Goal: Task Accomplishment & Management: Manage account settings

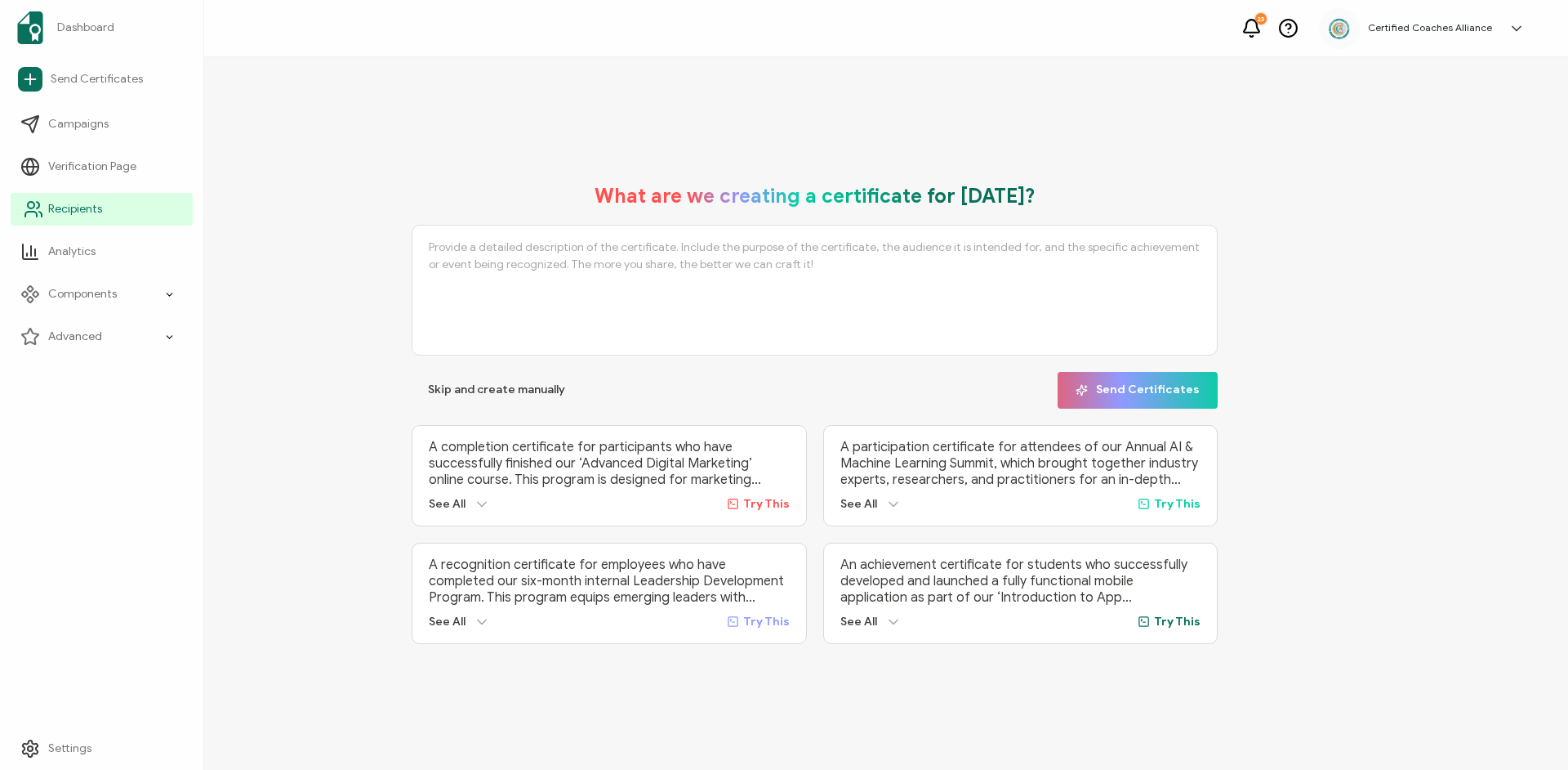
click at [65, 208] on span "Recipients" at bounding box center [75, 208] width 54 height 16
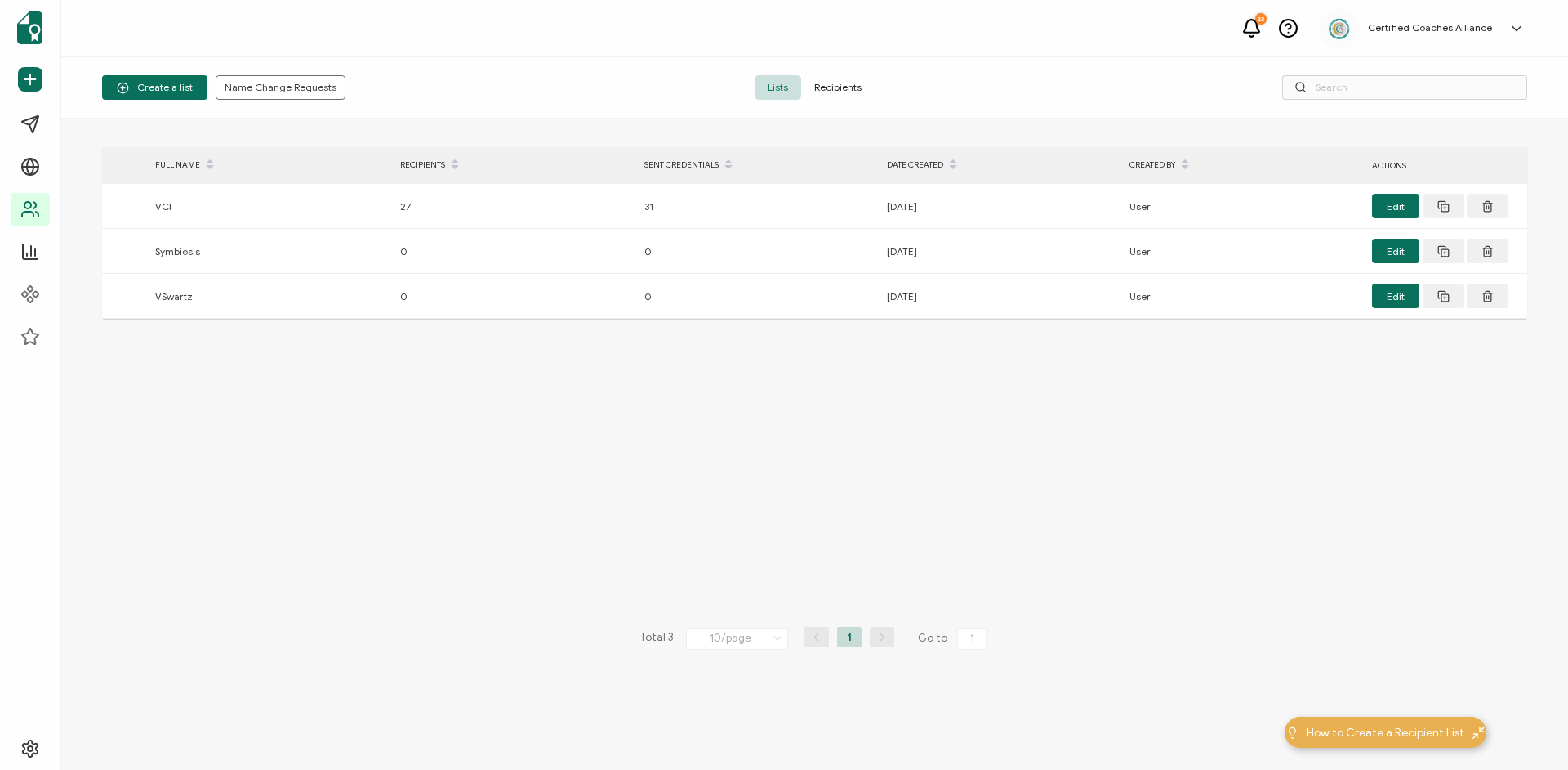
click at [843, 87] on span "Recipients" at bounding box center [838, 87] width 73 height 25
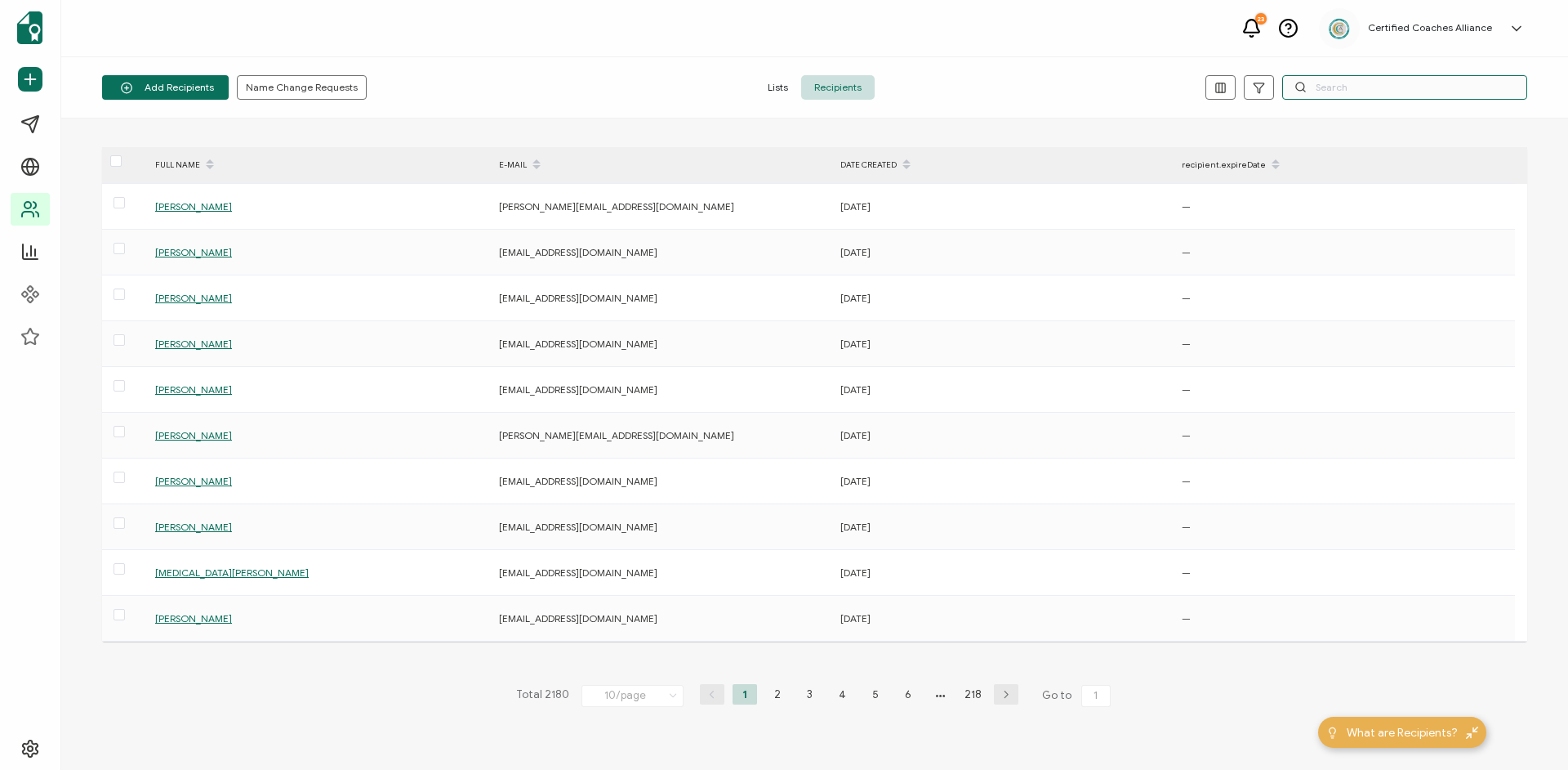
click at [1378, 84] on input "text" at bounding box center [1405, 87] width 245 height 25
paste input "[EMAIL_ADDRESS][DOMAIN_NAME]"
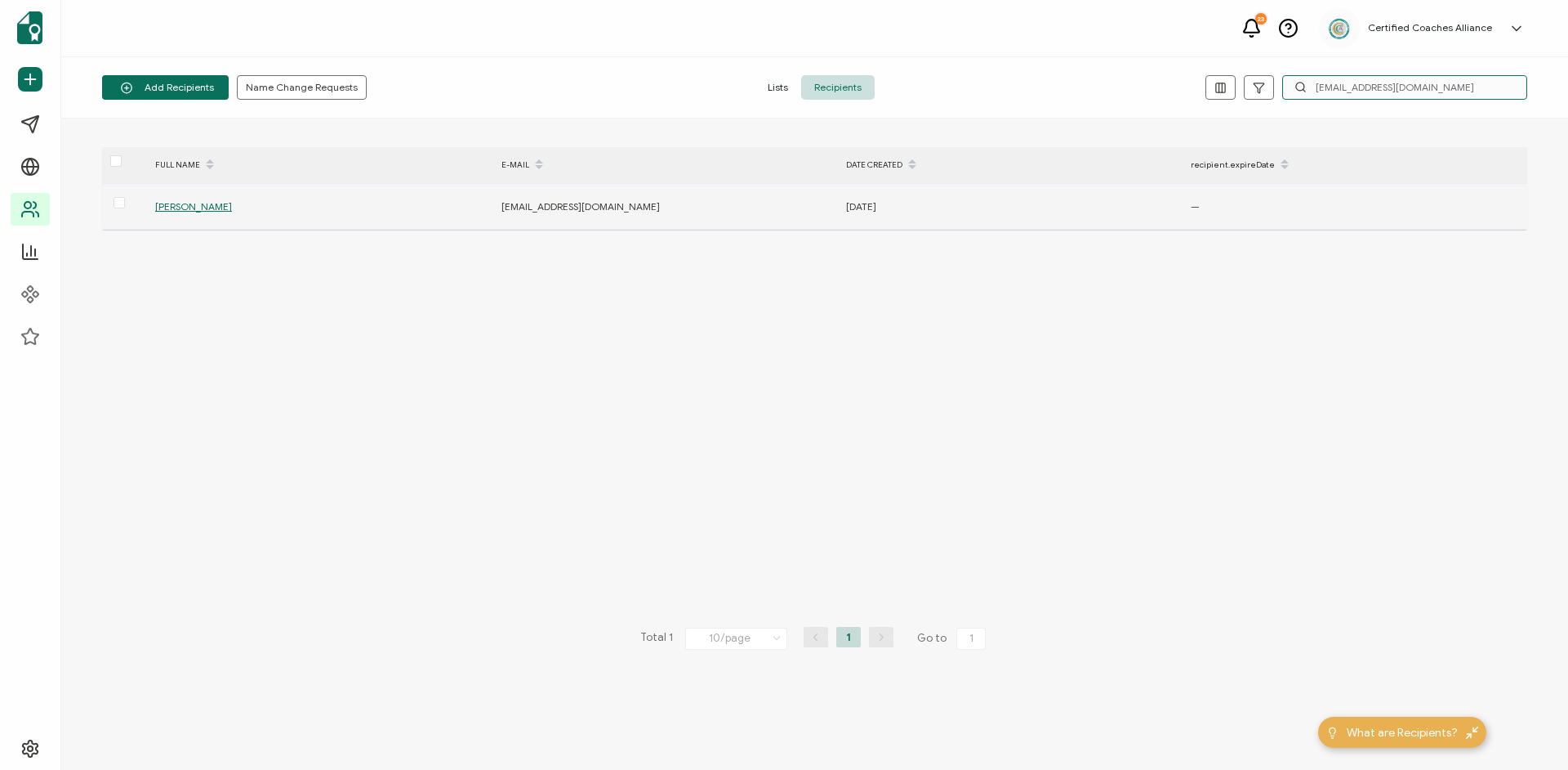
type input "[EMAIL_ADDRESS][DOMAIN_NAME]"
click at [218, 201] on span "[PERSON_NAME]" at bounding box center [194, 206] width 77 height 12
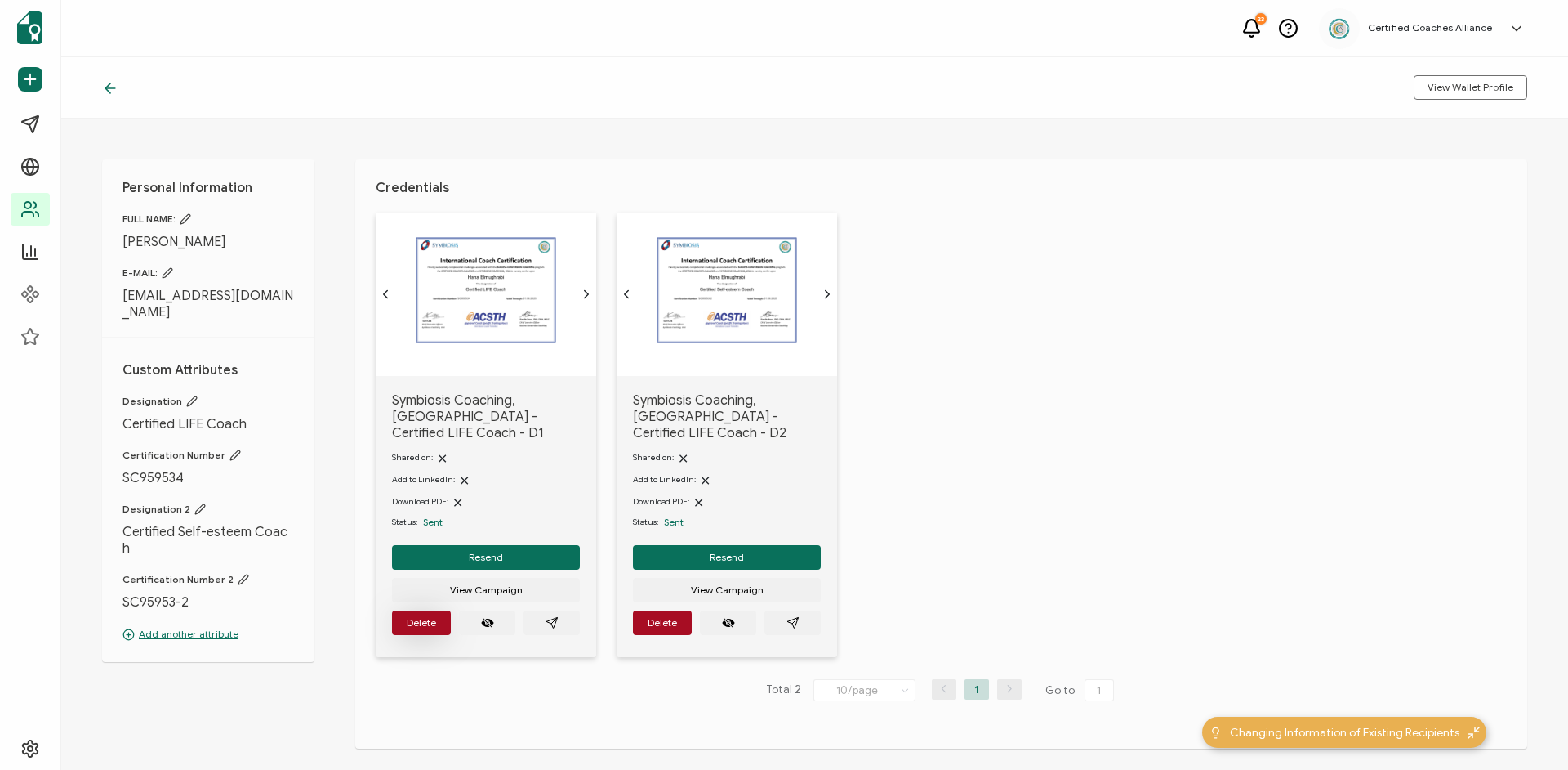
click at [408, 618] on span "Delete" at bounding box center [421, 623] width 30 height 10
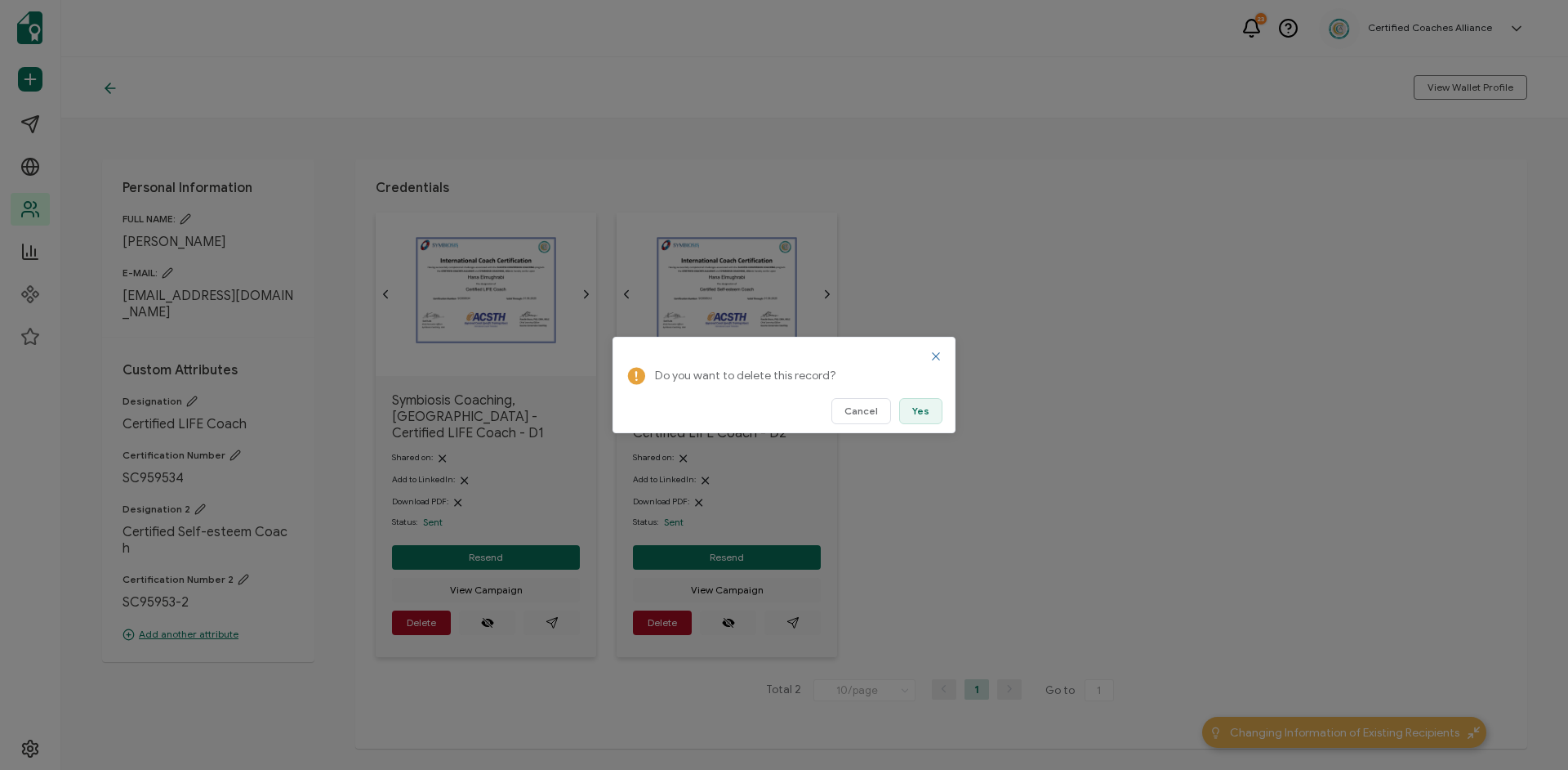
click at [916, 414] on span "Yes" at bounding box center [921, 411] width 17 height 10
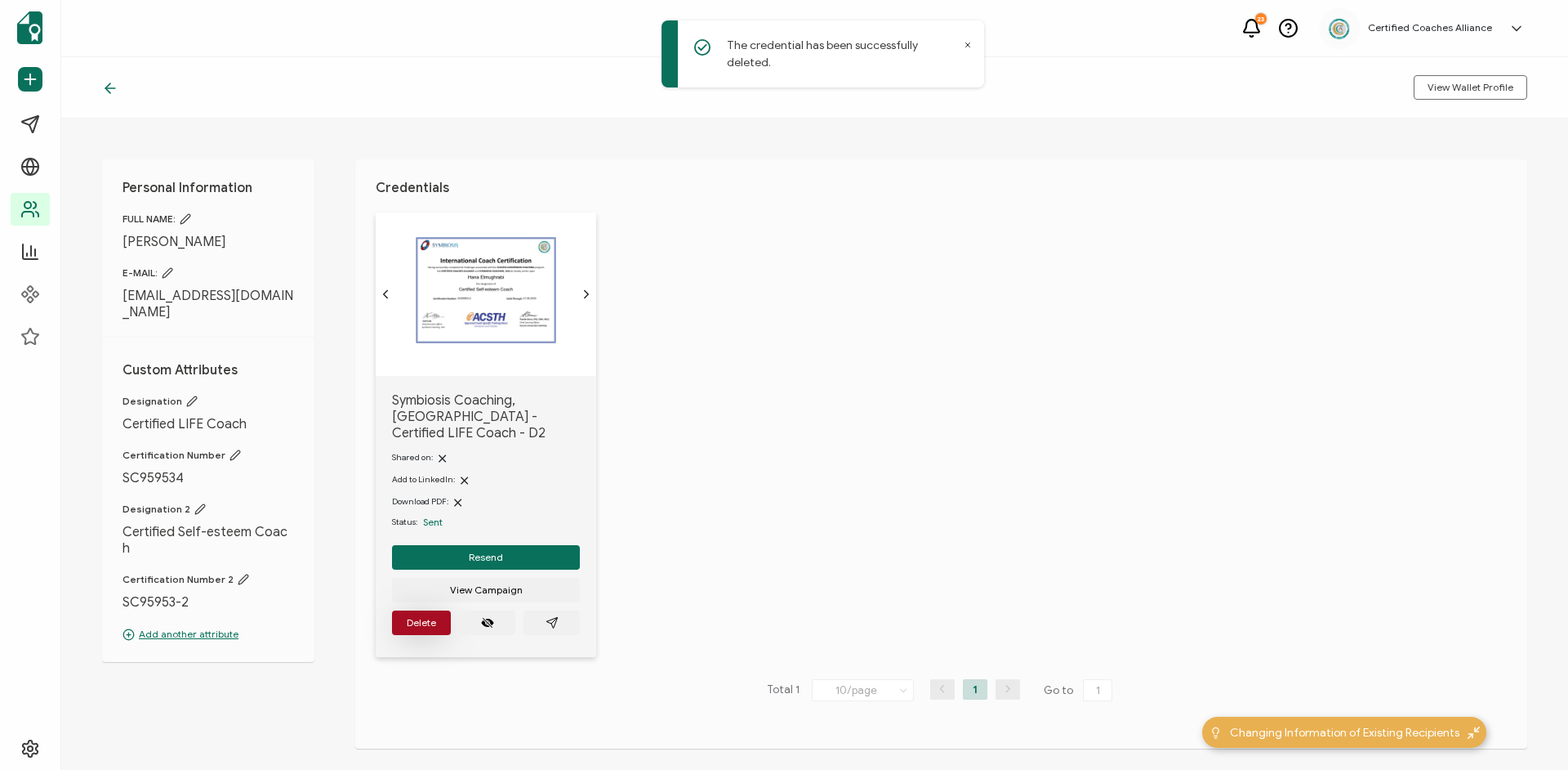
click at [433, 619] on span "Delete" at bounding box center [421, 623] width 30 height 10
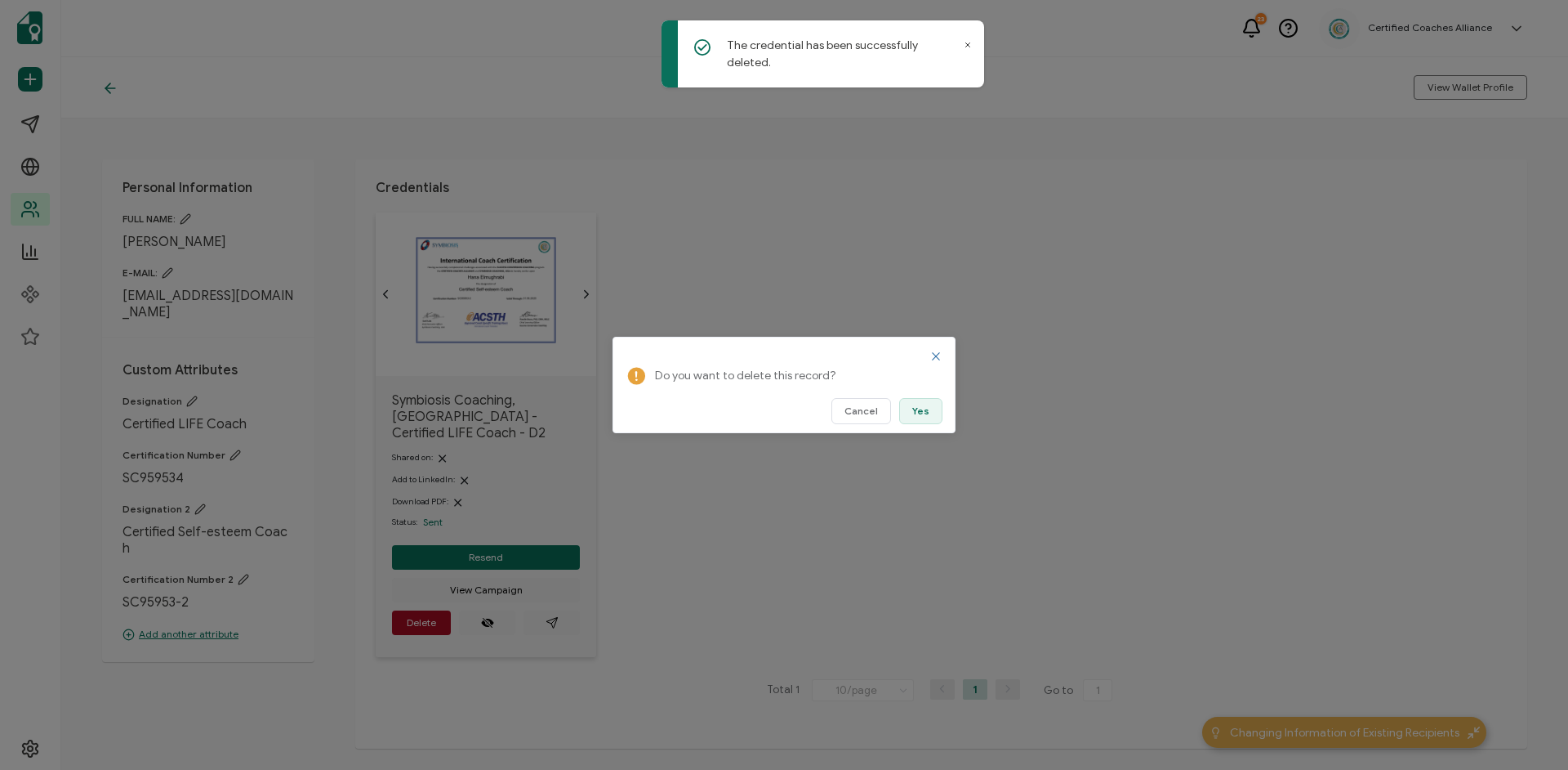
click at [919, 414] on span "Yes" at bounding box center [921, 411] width 17 height 10
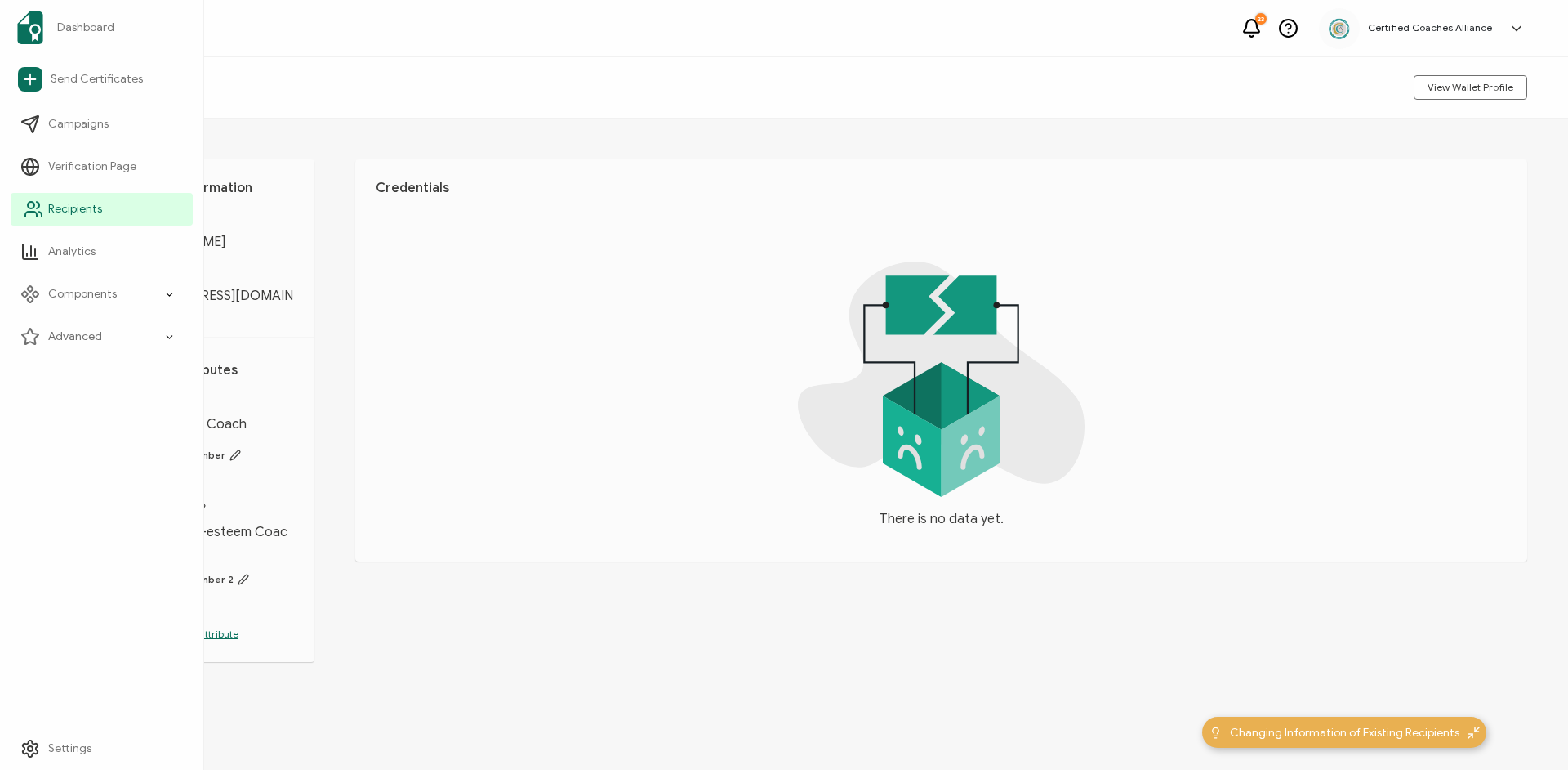
click at [98, 221] on link "Recipients" at bounding box center [101, 209] width 182 height 32
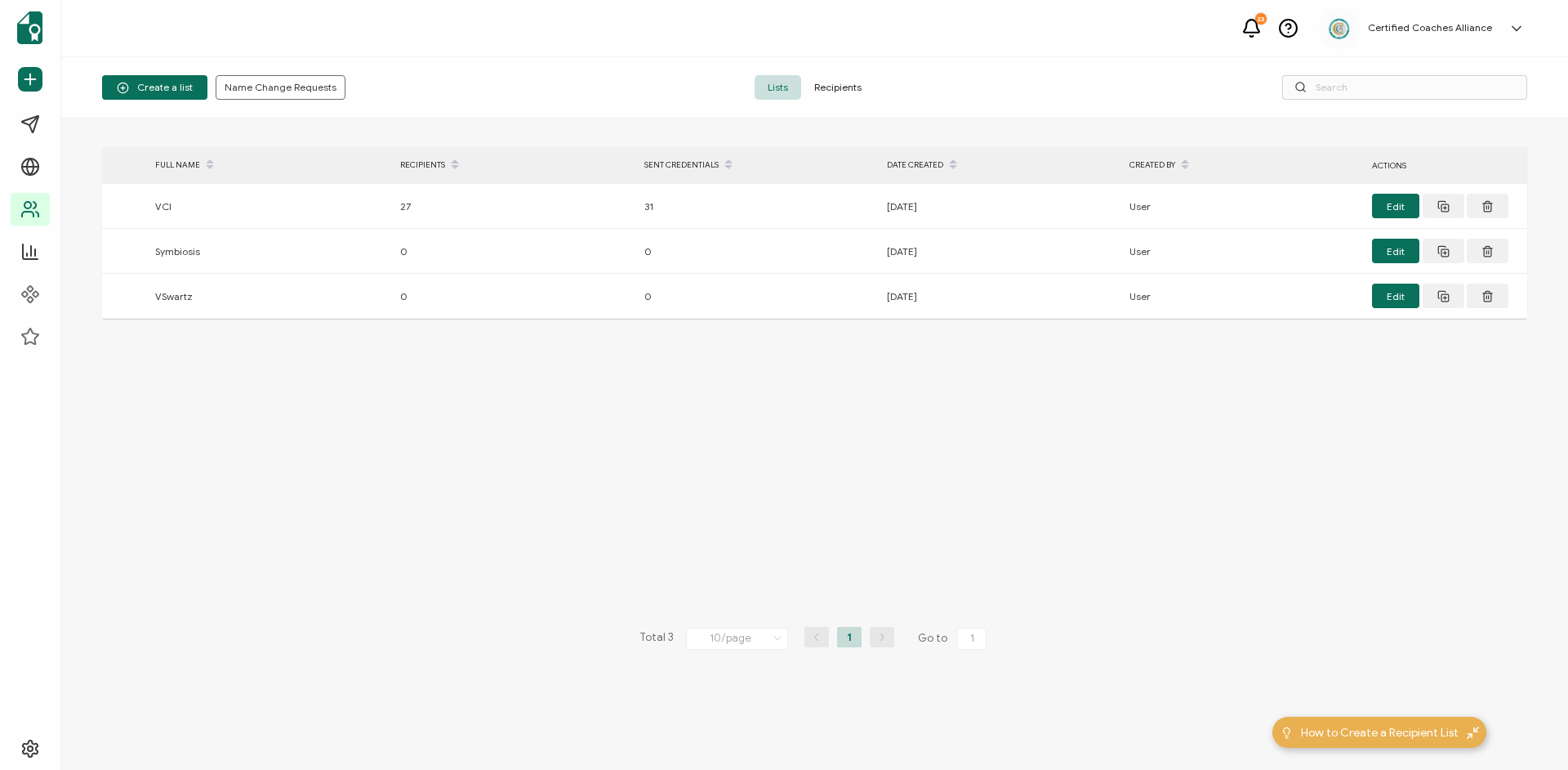
click at [839, 88] on span "Recipients" at bounding box center [838, 87] width 73 height 25
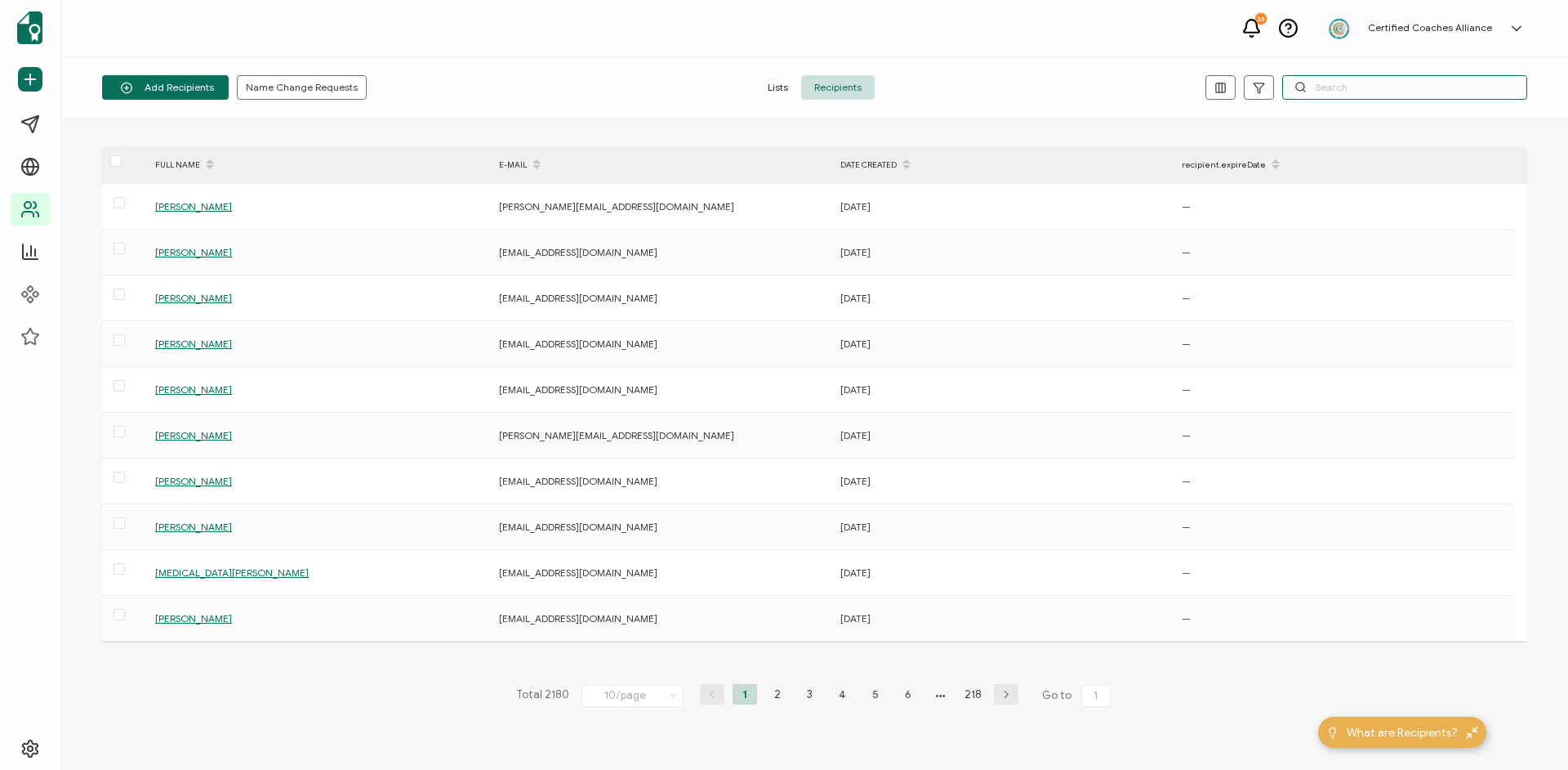
click at [1316, 90] on input "text" at bounding box center [1405, 87] width 245 height 25
paste input "[EMAIL_ADDRESS][DOMAIN_NAME]"
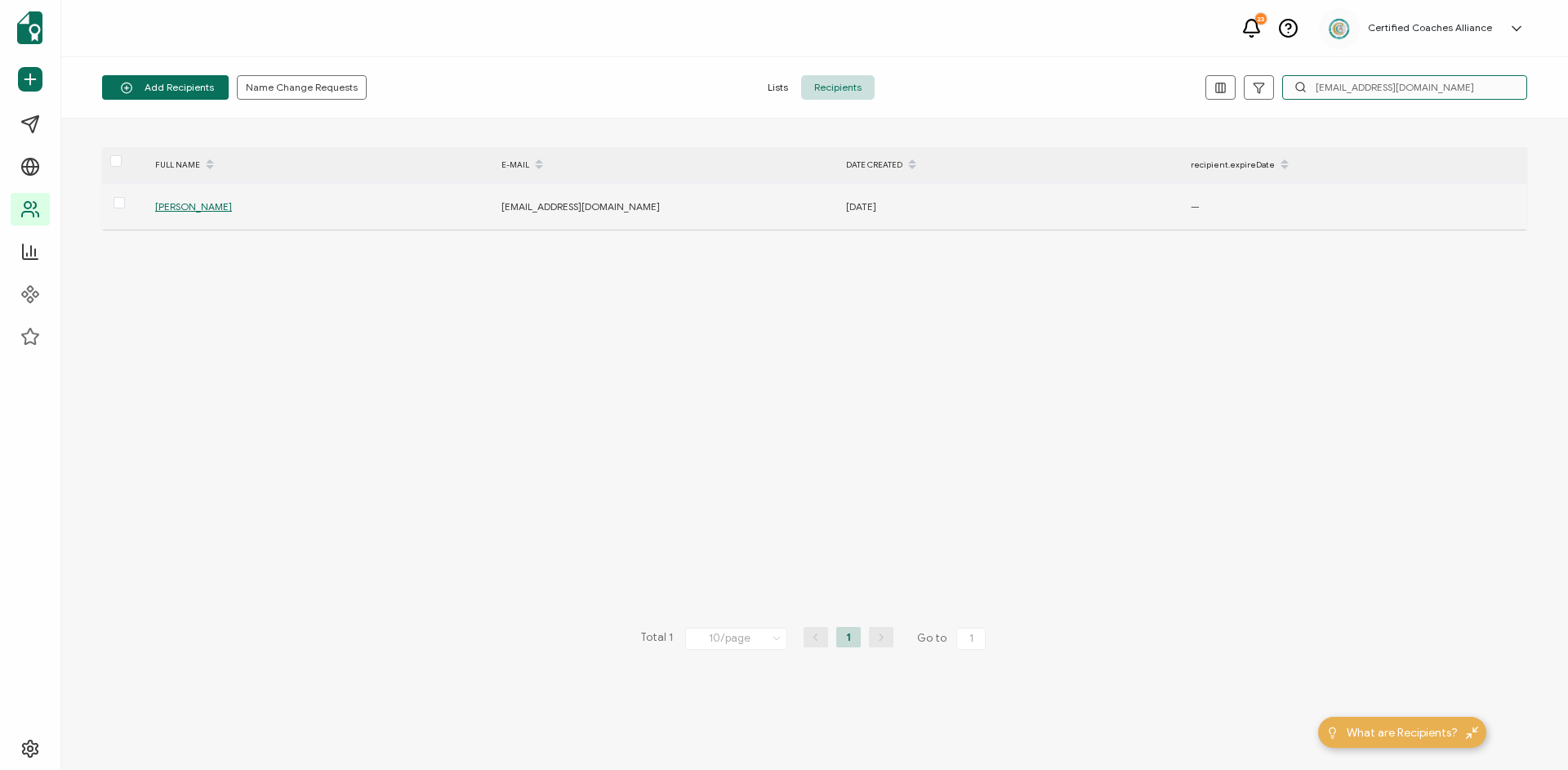
type input "[EMAIL_ADDRESS][DOMAIN_NAME]"
click at [214, 207] on span "[PERSON_NAME]" at bounding box center [194, 206] width 77 height 12
